Goal: Navigation & Orientation: Understand site structure

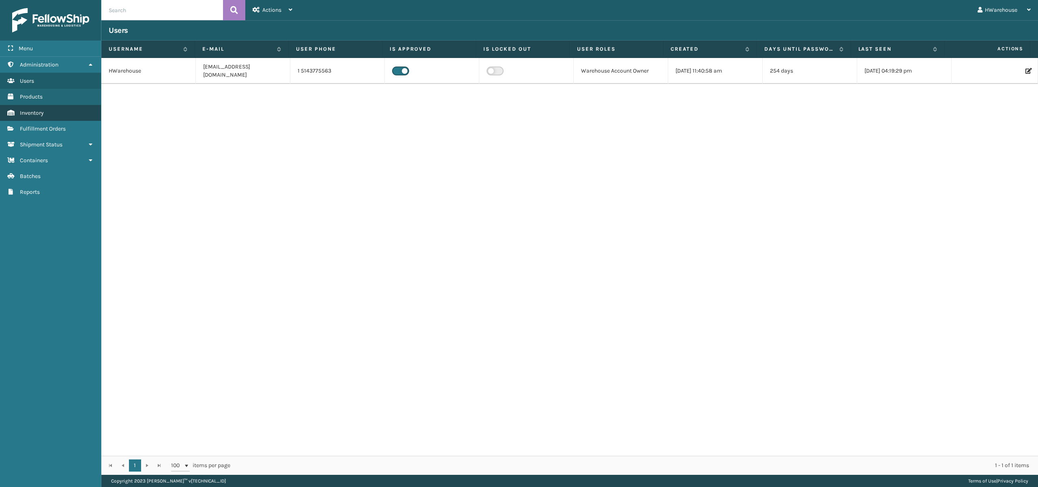
click at [36, 109] on link "Inventory" at bounding box center [50, 113] width 101 height 16
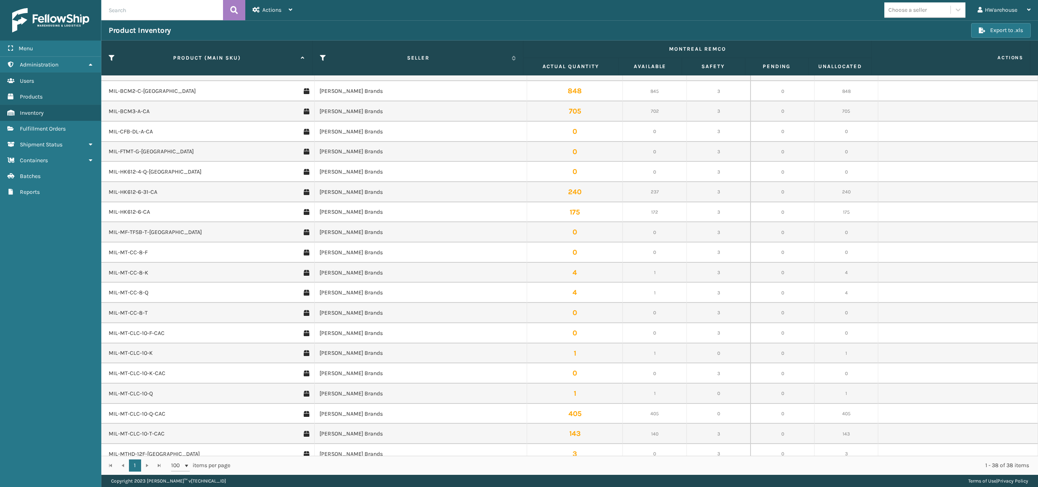
scroll to position [108, 0]
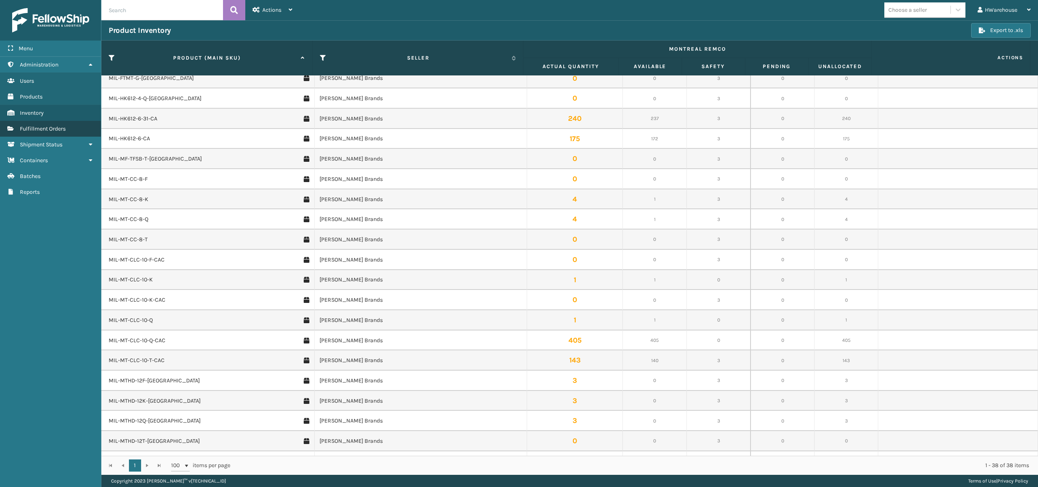
click at [41, 129] on span "Fulfillment Orders" at bounding box center [43, 128] width 46 height 7
